Goal: Task Accomplishment & Management: Complete application form

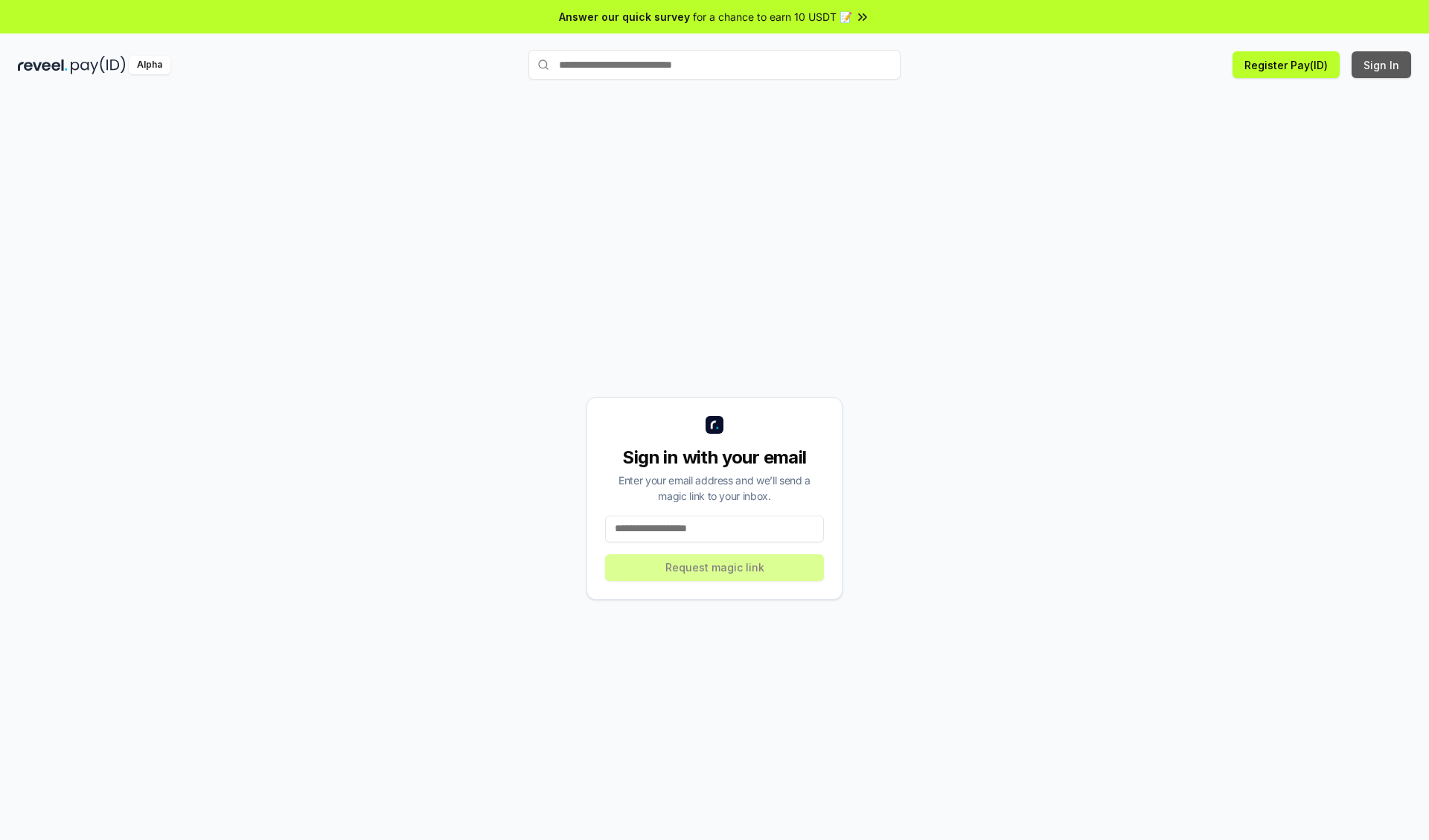
click at [1382, 65] on button "Sign In" at bounding box center [1381, 65] width 60 height 27
type input "**********"
click at [714, 567] on button "Request magic link" at bounding box center [714, 567] width 219 height 27
